Goal: Information Seeking & Learning: Learn about a topic

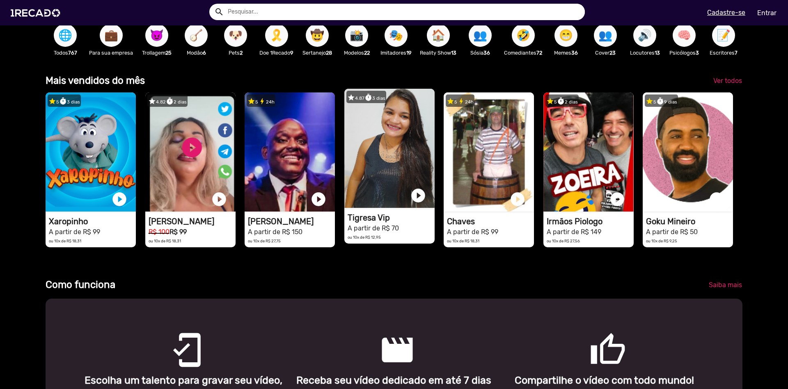
scroll to position [0, 1576]
click at [378, 216] on h1 "Tigresa Vip" at bounding box center [391, 218] width 87 height 10
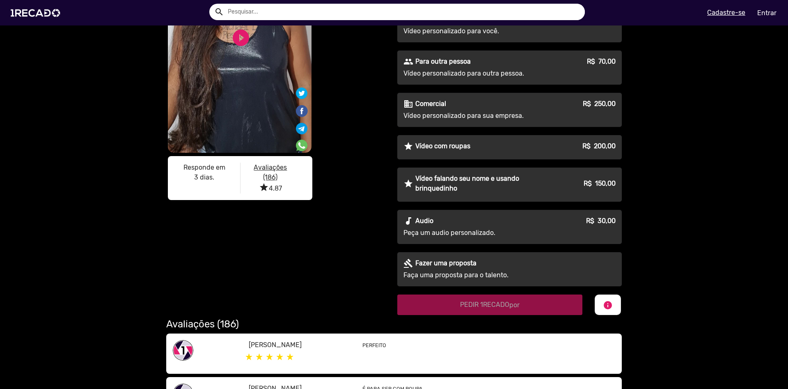
scroll to position [140, 0]
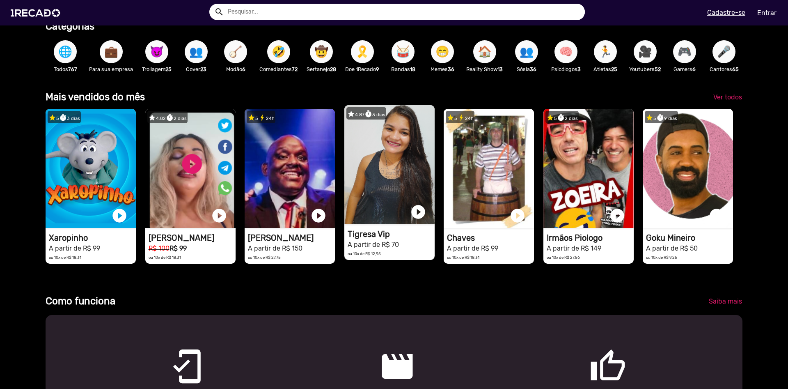
scroll to position [281, 0]
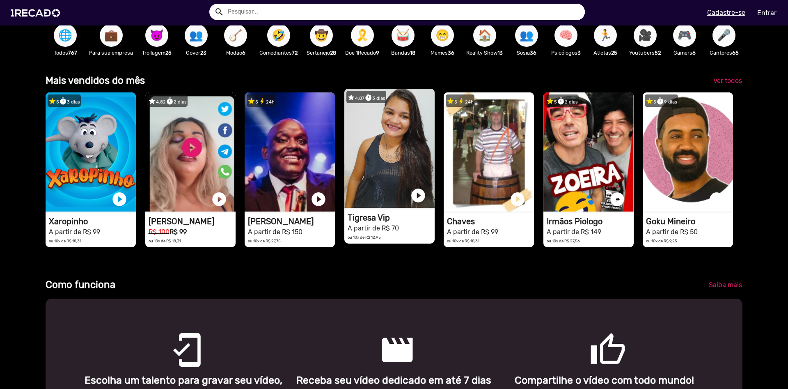
click at [390, 153] on video "1RECADO vídeos dedicados para fãs e empresas" at bounding box center [389, 148] width 90 height 119
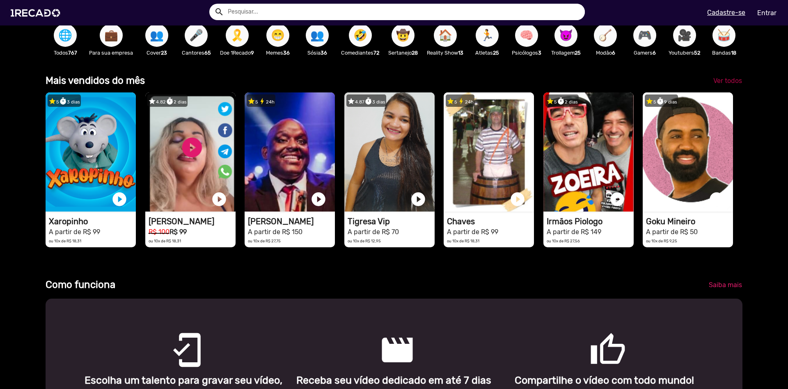
scroll to position [0, 788]
click at [731, 80] on span "Ver todos" at bounding box center [727, 81] width 29 height 8
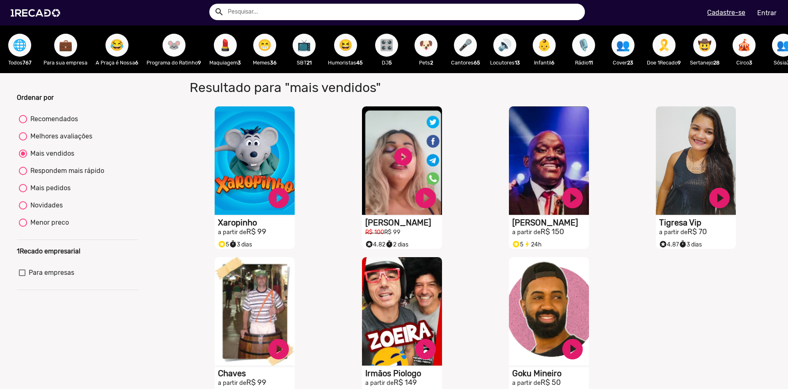
click at [393, 49] on span "🎛️" at bounding box center [387, 45] width 14 height 23
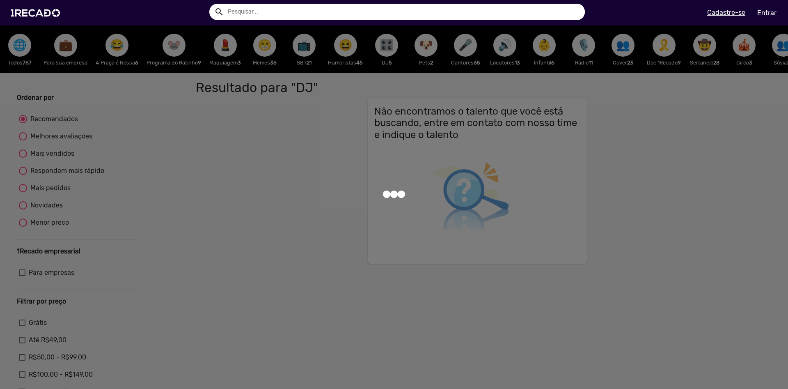
radio input "true"
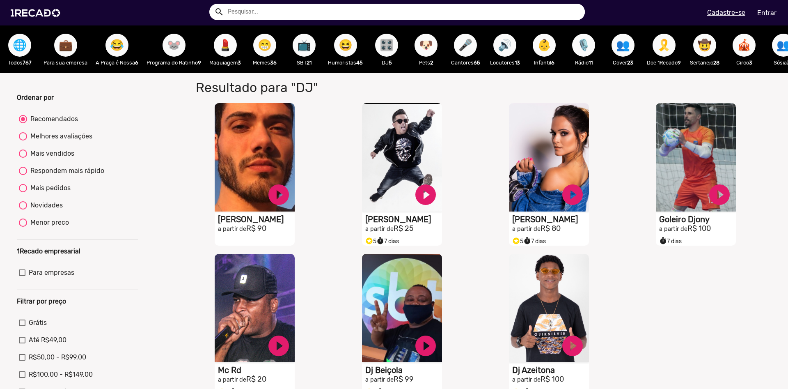
click at [352, 43] on span "😆" at bounding box center [346, 45] width 14 height 23
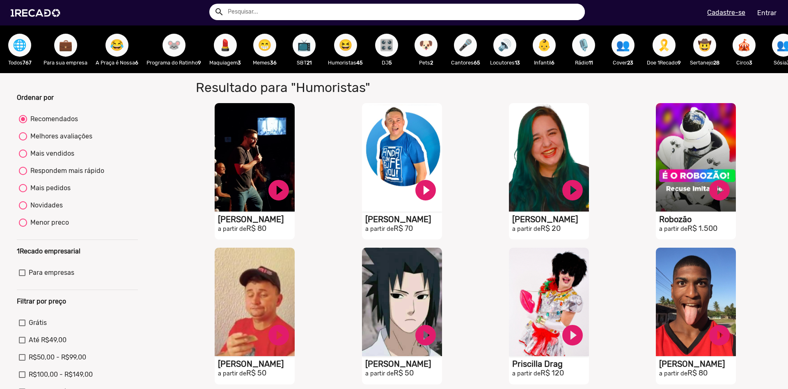
click at [56, 171] on div "Respondem mais rápido" at bounding box center [65, 171] width 77 height 10
click at [23, 175] on input "Respondem mais rápido" at bounding box center [23, 175] width 0 height 0
radio input "true"
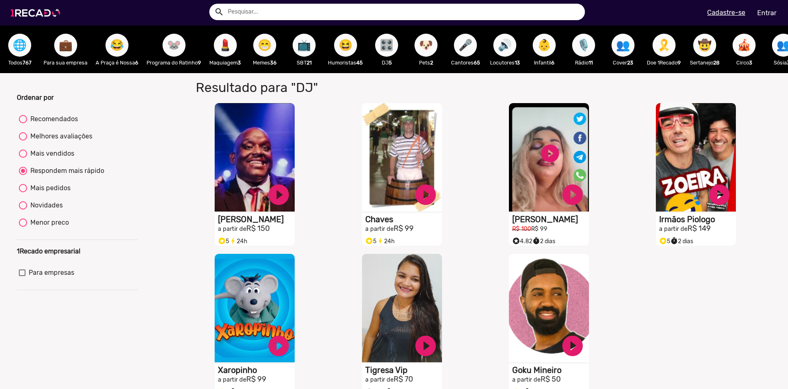
radio input "true"
